Goal: Browse casually: Explore the website without a specific task or goal

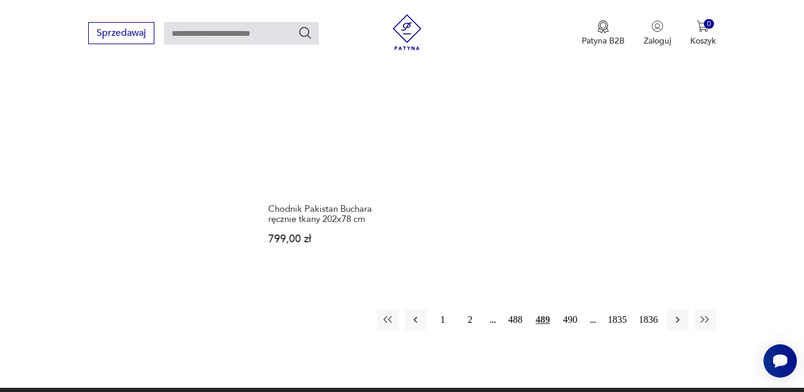
scroll to position [1644, 0]
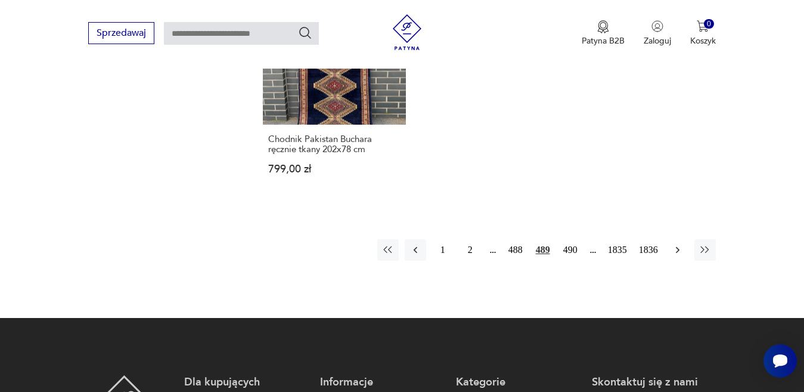
click at [673, 244] on icon "button" at bounding box center [678, 250] width 12 height 12
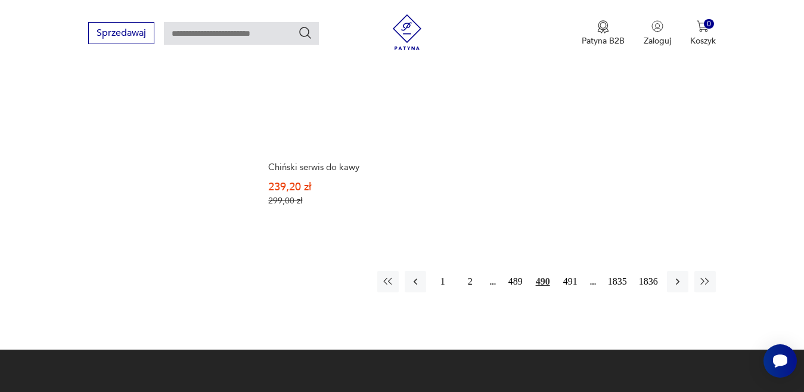
scroll to position [1704, 0]
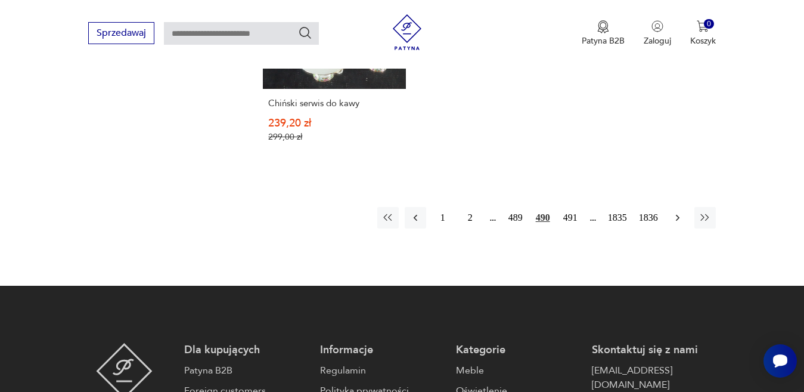
click at [675, 212] on icon "button" at bounding box center [678, 218] width 12 height 12
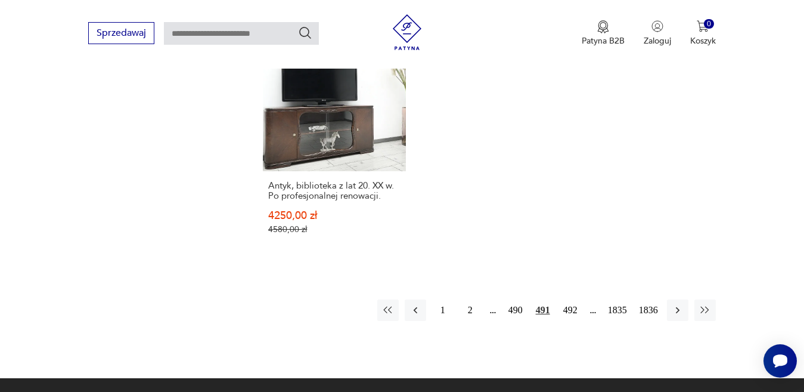
scroll to position [1644, 0]
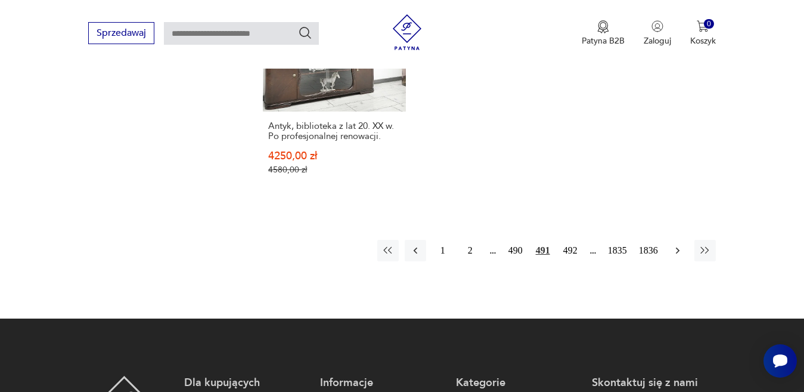
click at [677, 247] on icon "button" at bounding box center [678, 250] width 12 height 12
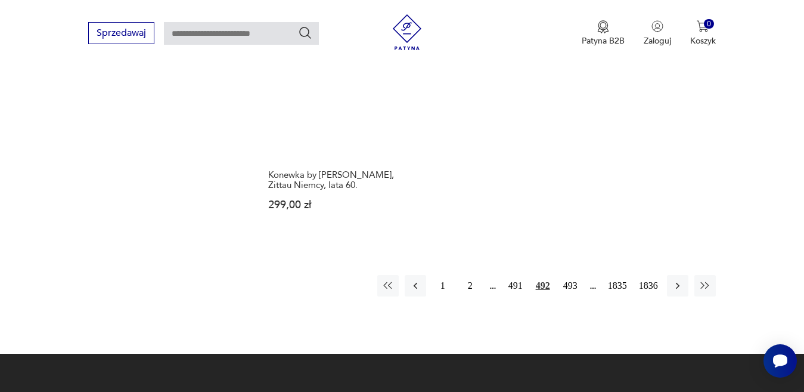
scroll to position [1644, 0]
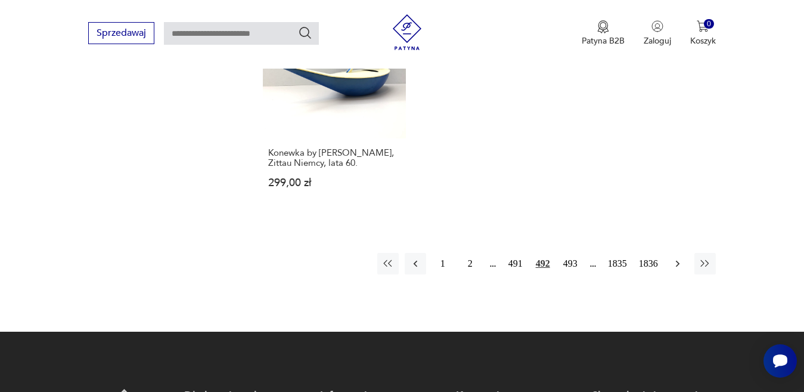
click at [672, 257] on icon "button" at bounding box center [678, 263] width 12 height 12
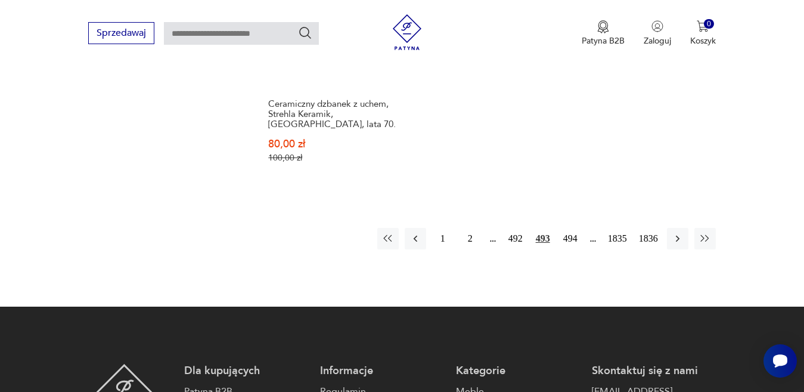
scroll to position [1763, 0]
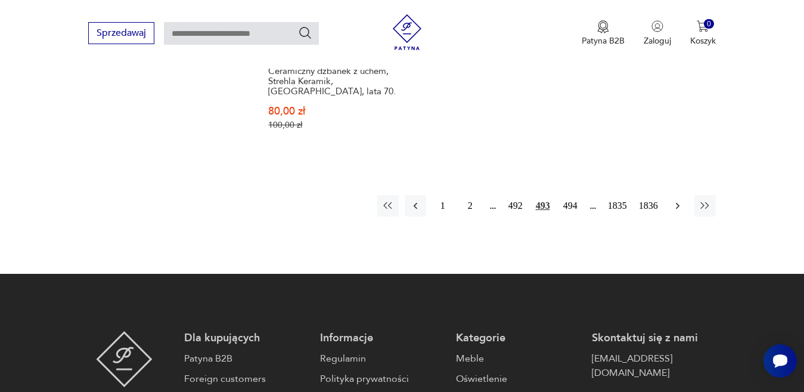
click at [676, 200] on icon "button" at bounding box center [678, 206] width 12 height 12
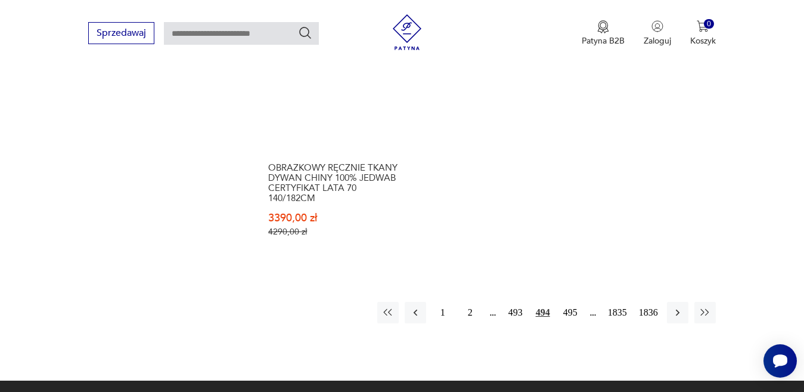
scroll to position [1704, 0]
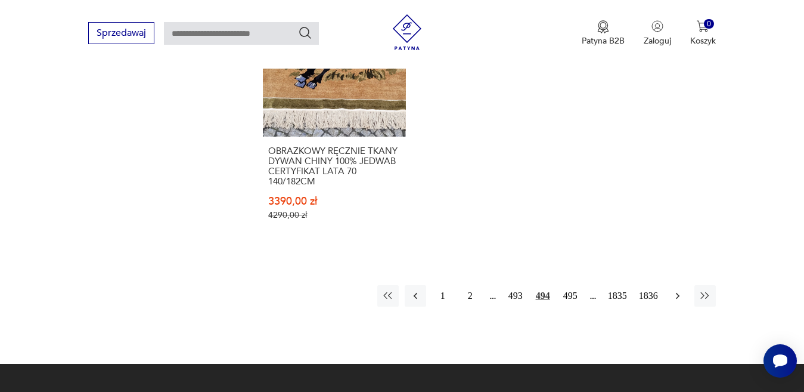
click at [678, 292] on icon "button" at bounding box center [678, 296] width 12 height 12
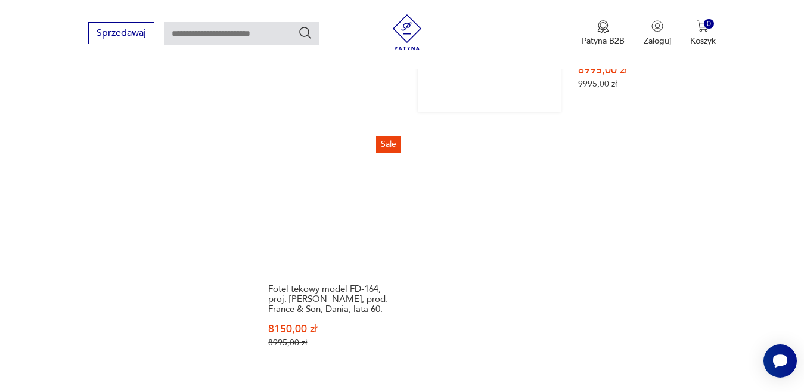
scroll to position [1644, 0]
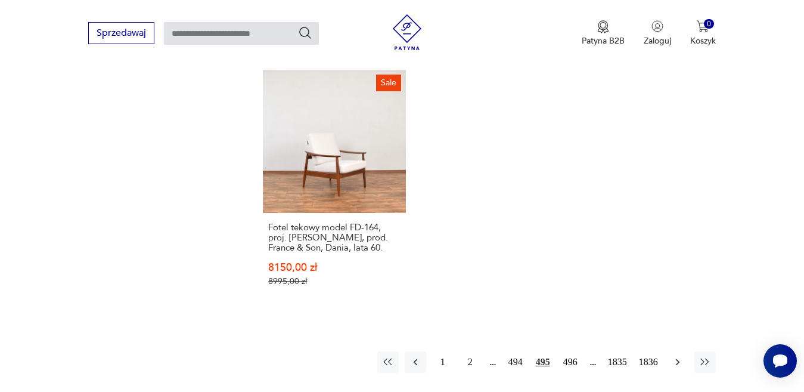
click at [677, 356] on icon "button" at bounding box center [678, 362] width 12 height 12
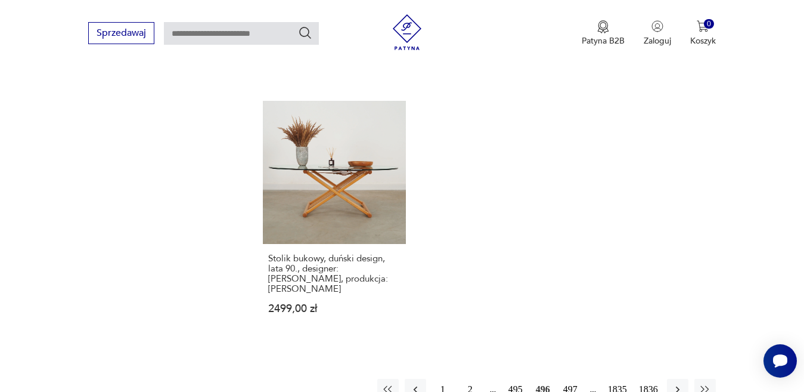
scroll to position [1584, 0]
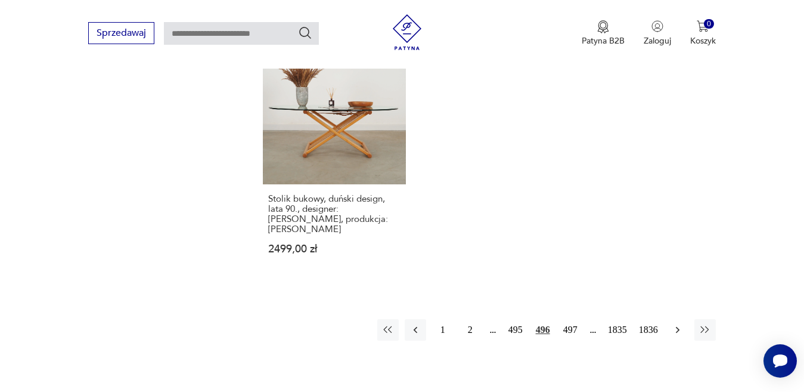
click at [676, 326] on icon "button" at bounding box center [677, 329] width 4 height 7
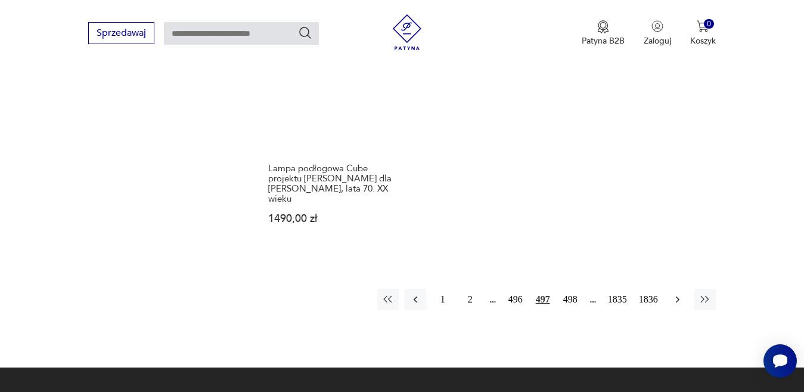
scroll to position [1644, 0]
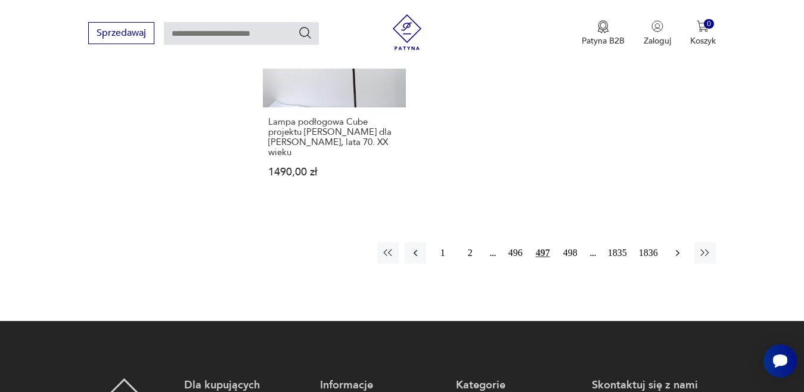
click at [678, 249] on icon "button" at bounding box center [677, 252] width 4 height 7
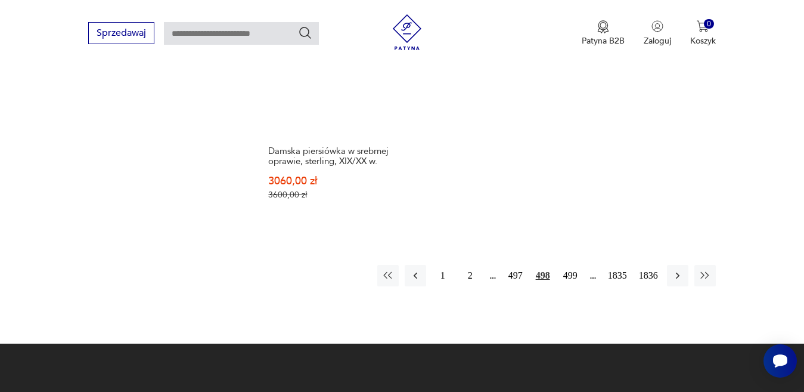
scroll to position [1704, 0]
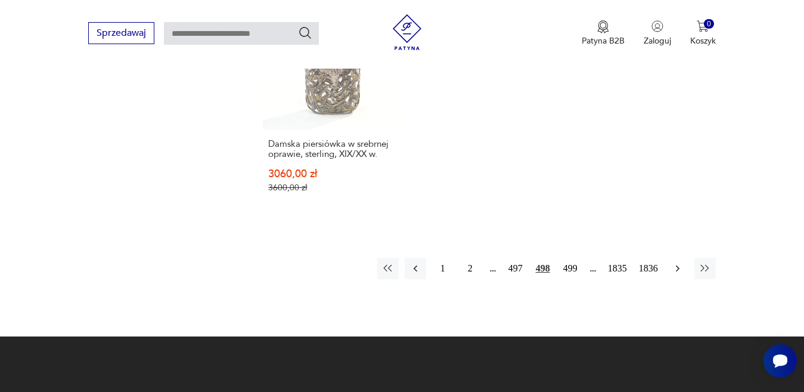
click at [676, 262] on icon "button" at bounding box center [678, 268] width 12 height 12
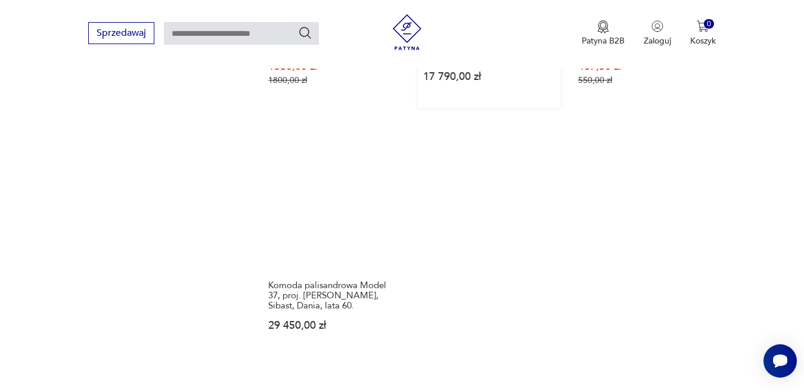
scroll to position [1525, 0]
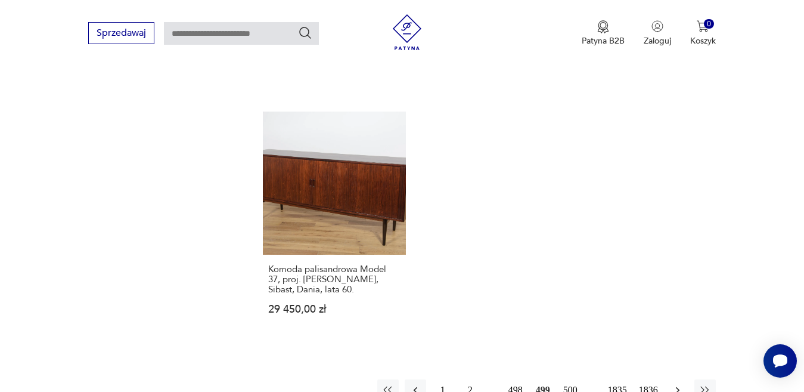
click at [678, 384] on icon "button" at bounding box center [678, 390] width 12 height 12
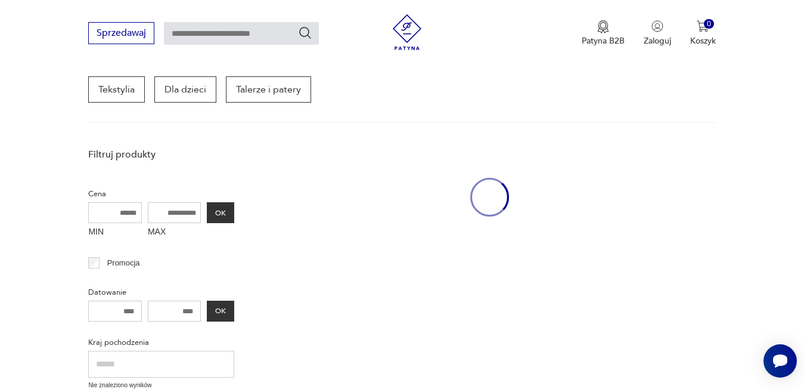
scroll to position [154, 0]
